Goal: Book appointment/travel/reservation

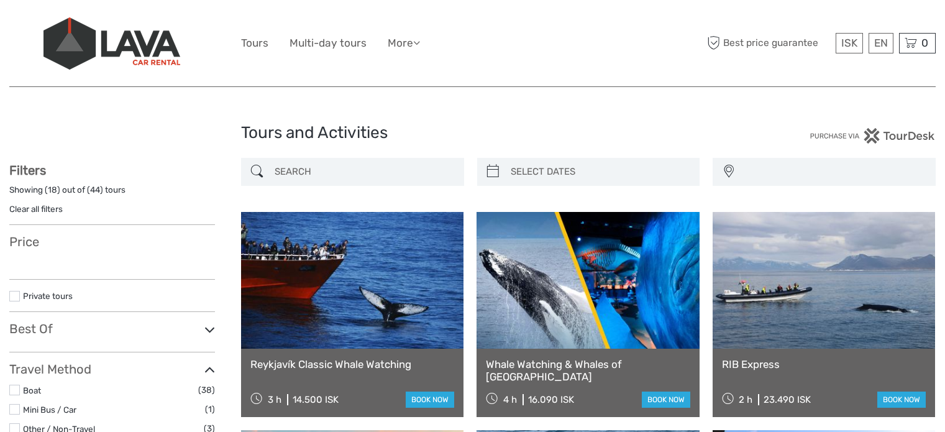
select select
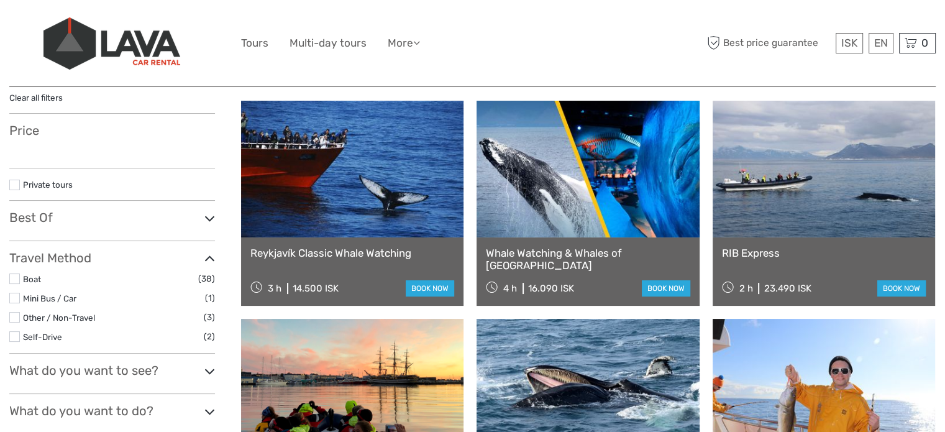
scroll to position [68, 0]
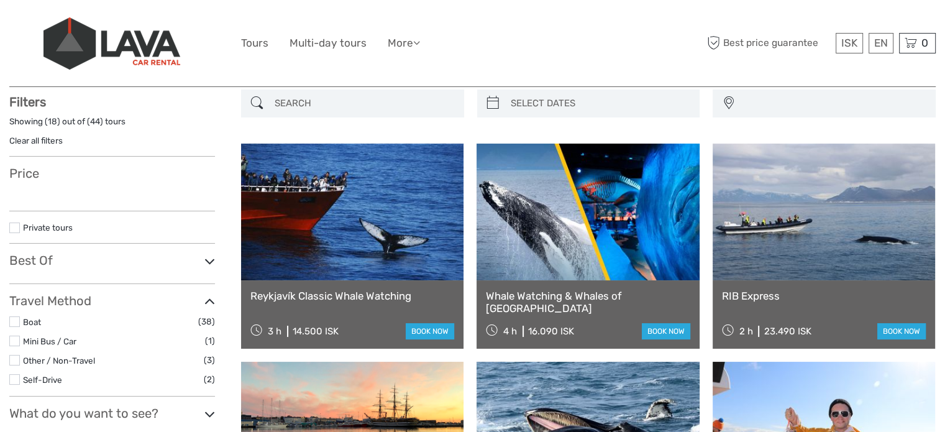
select select
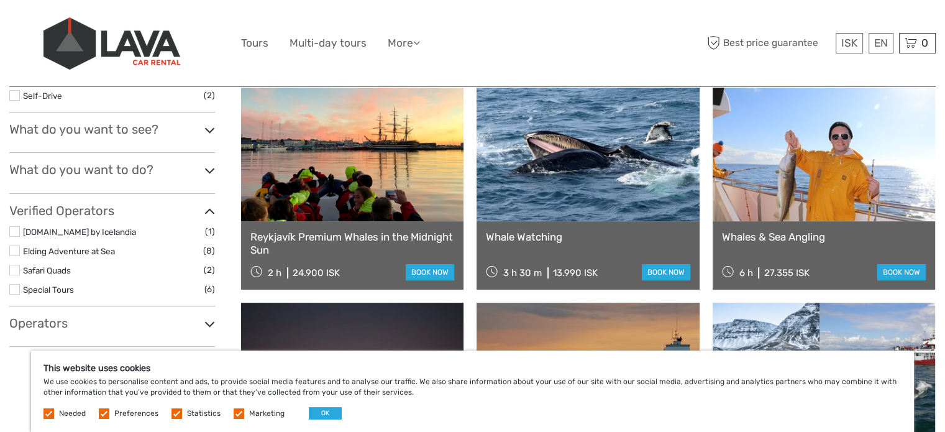
scroll to position [0, 0]
click at [577, 211] on link at bounding box center [588, 153] width 223 height 137
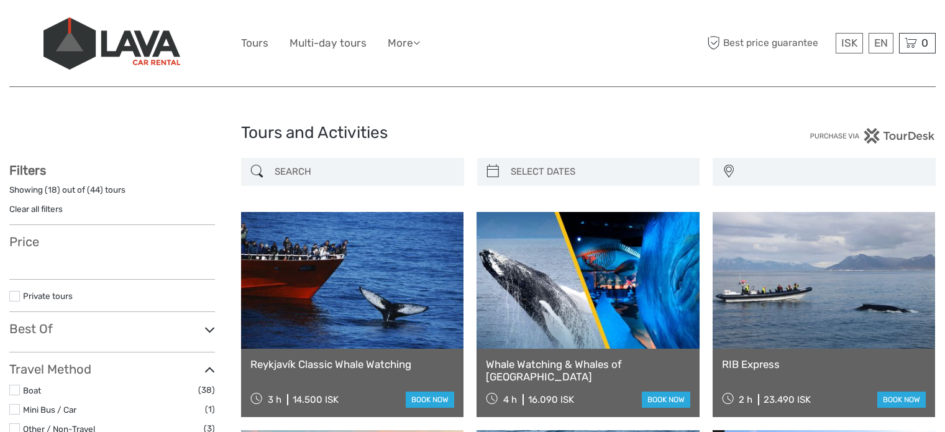
select select
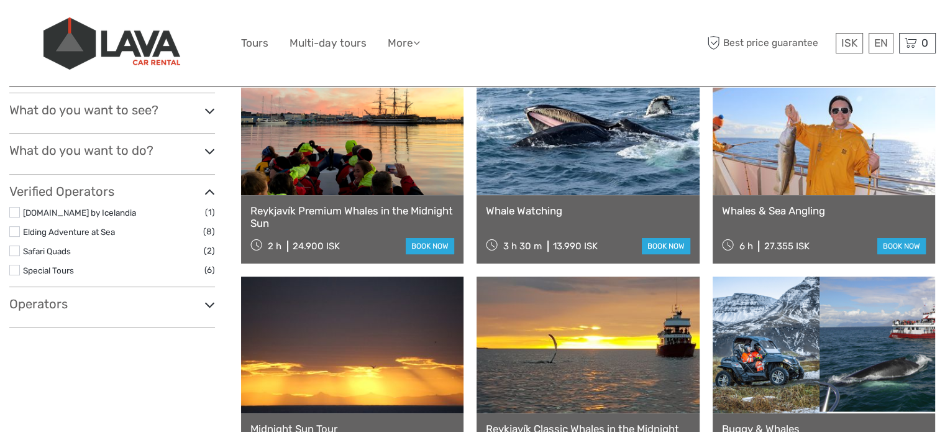
select select
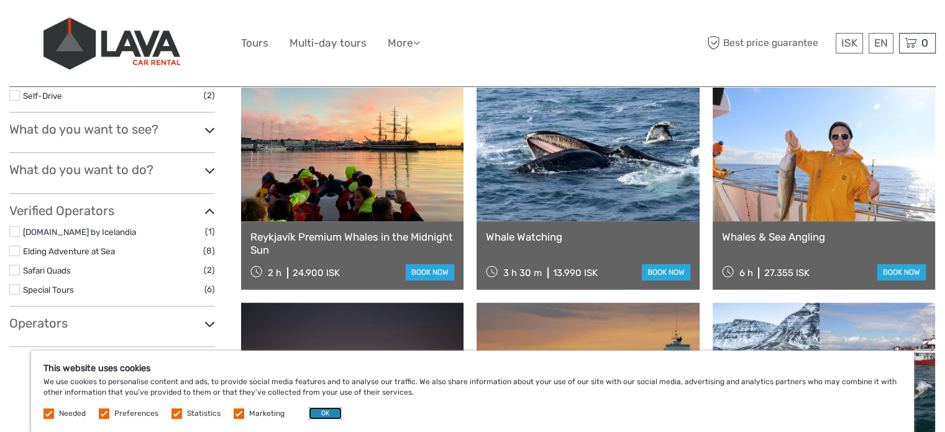
click at [335, 413] on button "OK" at bounding box center [325, 413] width 33 height 12
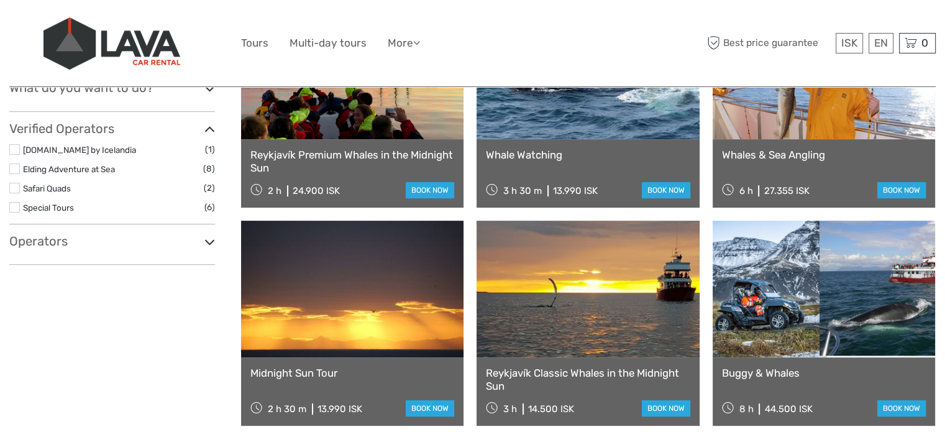
scroll to position [435, 0]
